Goal: Task Accomplishment & Management: Use online tool/utility

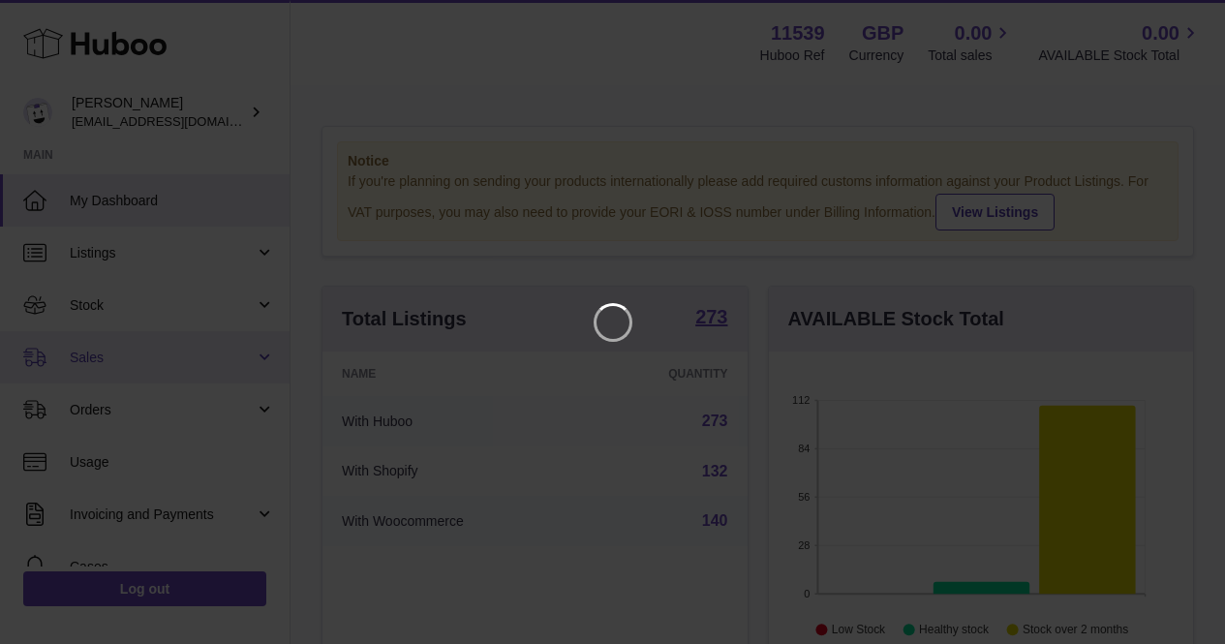
scroll to position [302, 432]
click at [1190, 21] on icon "Close" at bounding box center [1189, 17] width 23 height 23
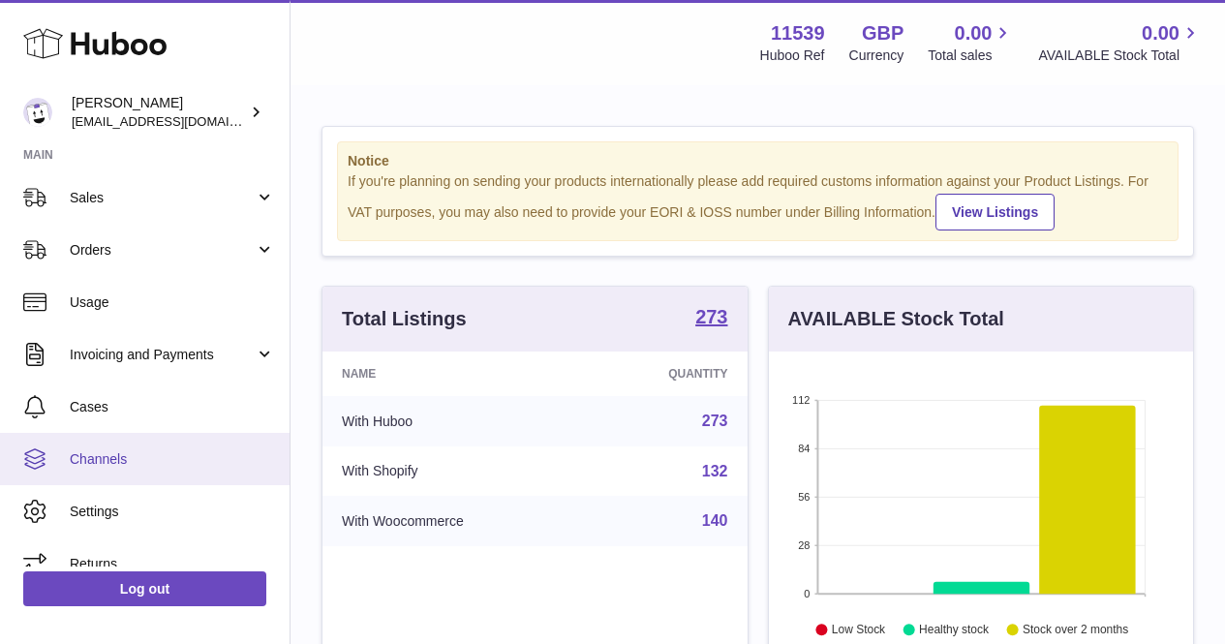
scroll to position [183, 0]
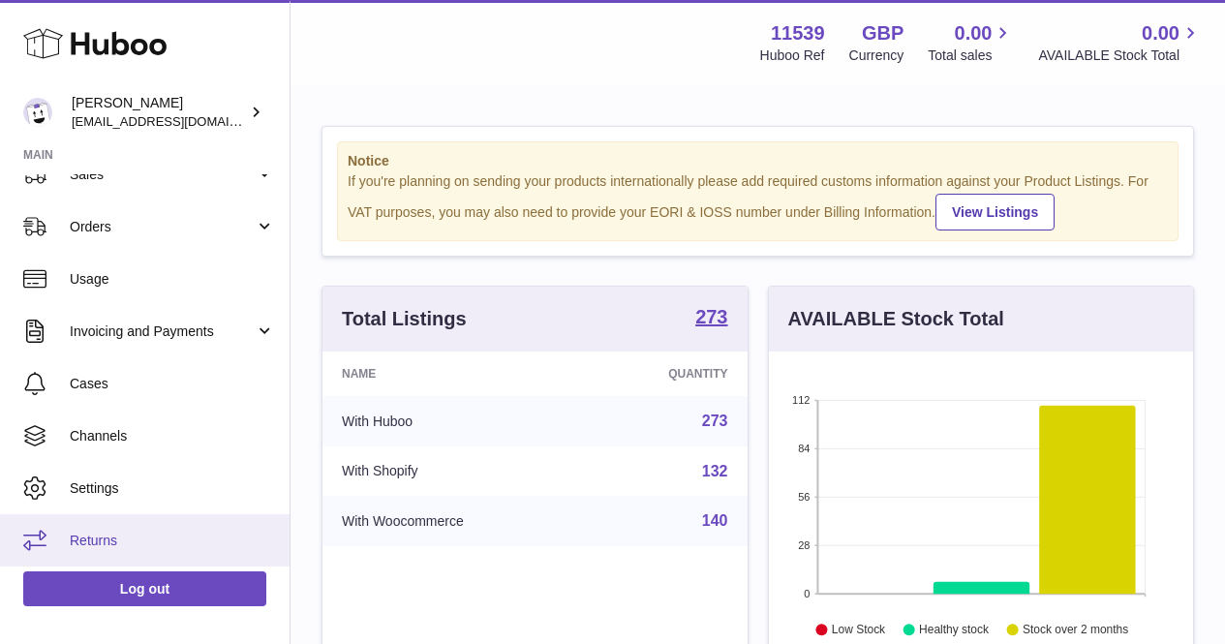
click at [182, 539] on span "Returns" at bounding box center [172, 541] width 205 height 18
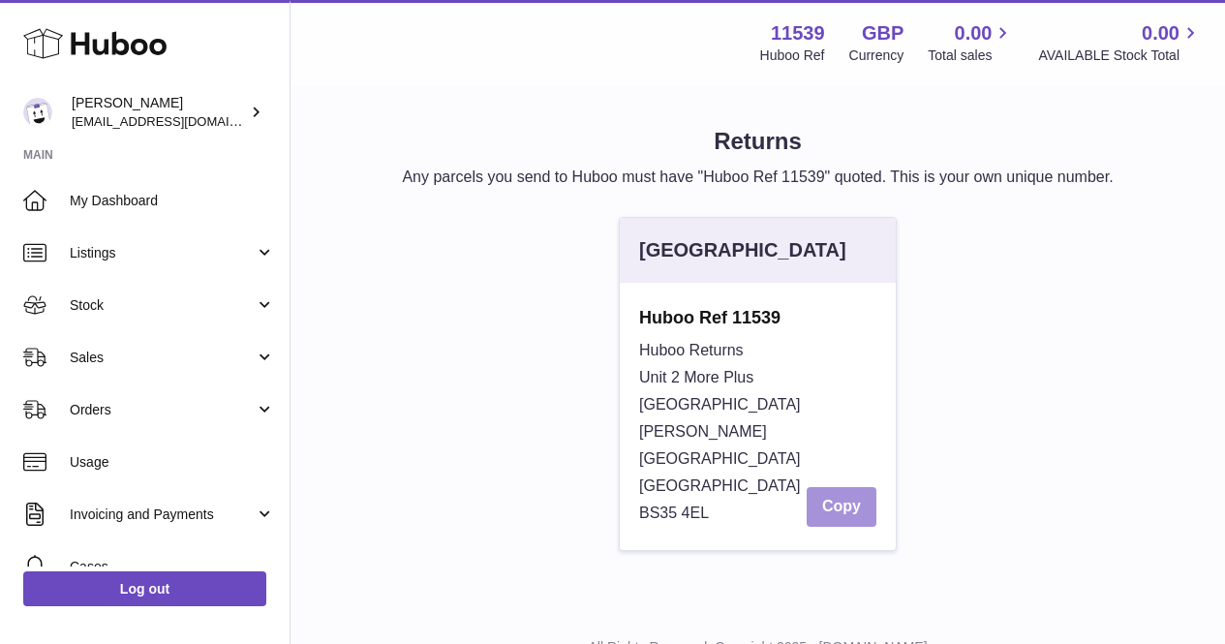
click at [837, 487] on button "Copy" at bounding box center [842, 507] width 70 height 40
